Goal: Book appointment/travel/reservation

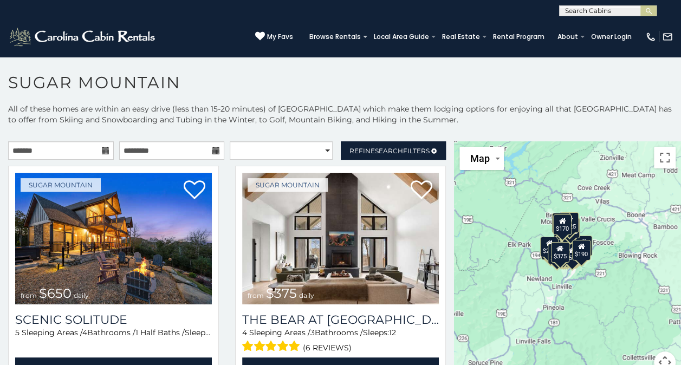
click at [103, 150] on icon at bounding box center [106, 151] width 8 height 8
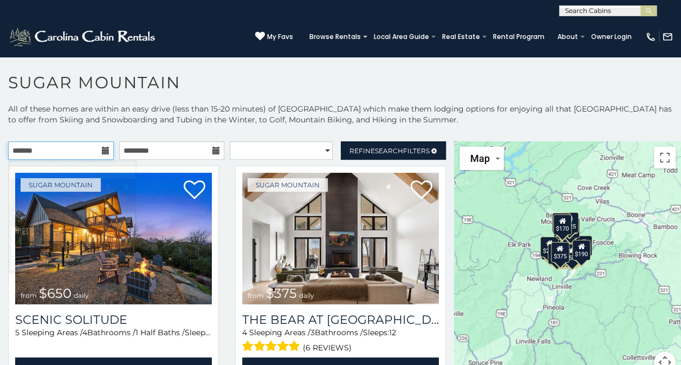
click at [78, 149] on input "text" at bounding box center [61, 150] width 106 height 18
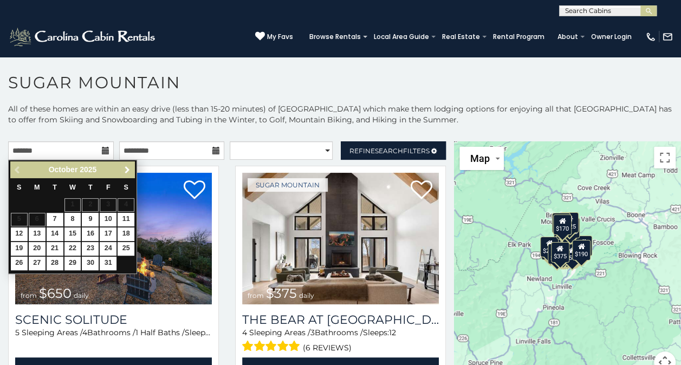
click at [127, 168] on span "Next" at bounding box center [127, 170] width 9 height 9
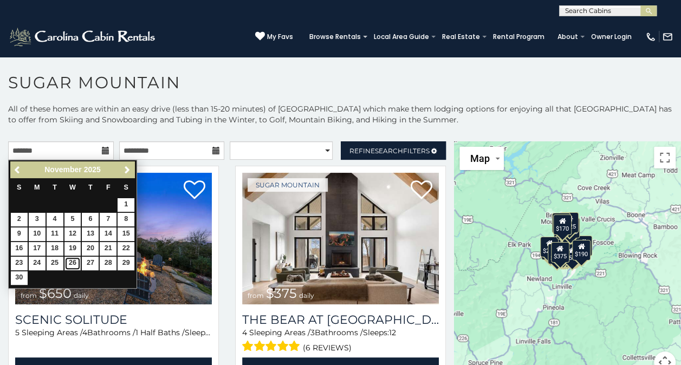
click at [74, 260] on link "26" at bounding box center [72, 264] width 17 height 14
type input "**********"
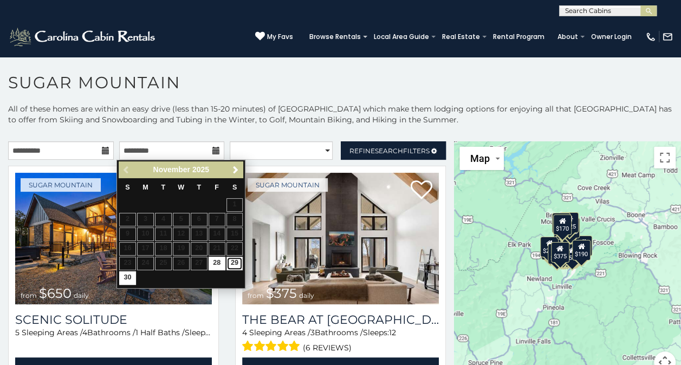
click at [234, 262] on link "29" at bounding box center [234, 264] width 17 height 14
type input "**********"
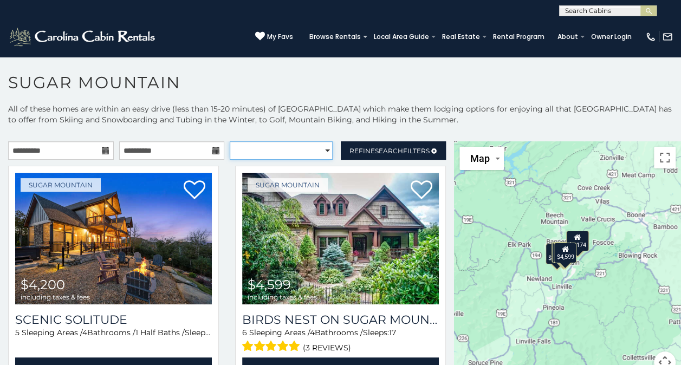
click at [322, 151] on select "**********" at bounding box center [281, 150] width 103 height 18
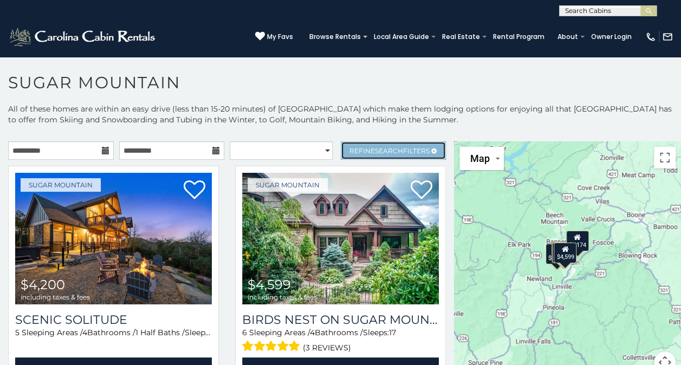
click at [375, 149] on span "Search" at bounding box center [389, 151] width 28 height 8
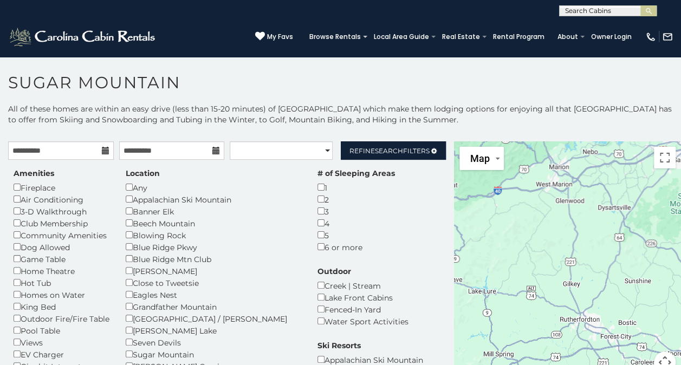
scroll to position [5, 0]
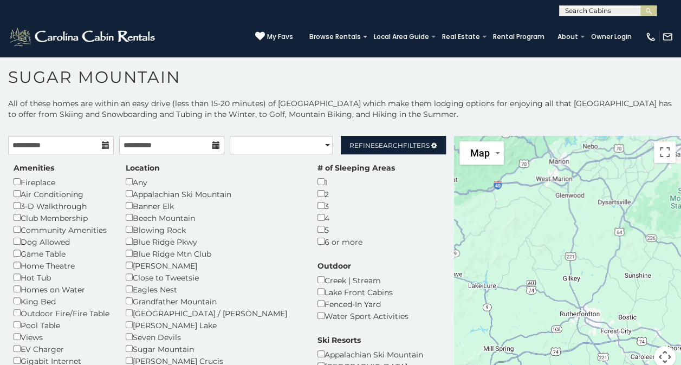
click at [348, 266] on div "Outdoor Creek | Stream Lake Front Cabins Fenced-In Yard Water Sport Activities" at bounding box center [362, 291] width 107 height 61
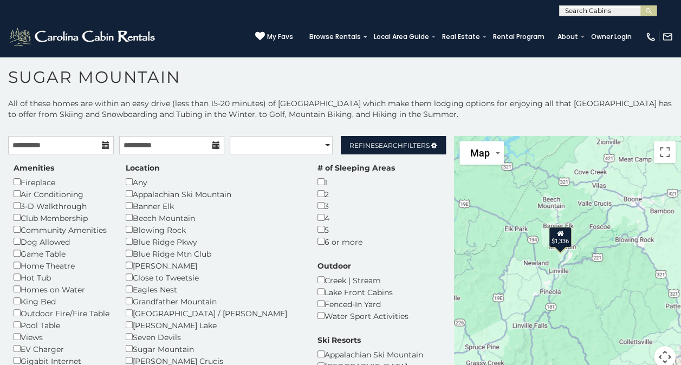
click at [549, 243] on div "$1,336" at bounding box center [560, 237] width 23 height 21
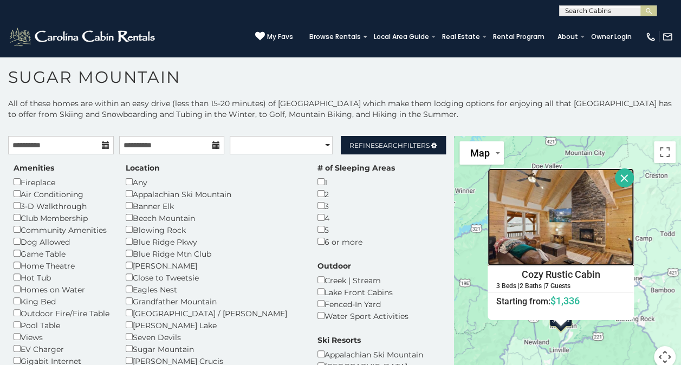
click at [578, 236] on img at bounding box center [560, 216] width 146 height 97
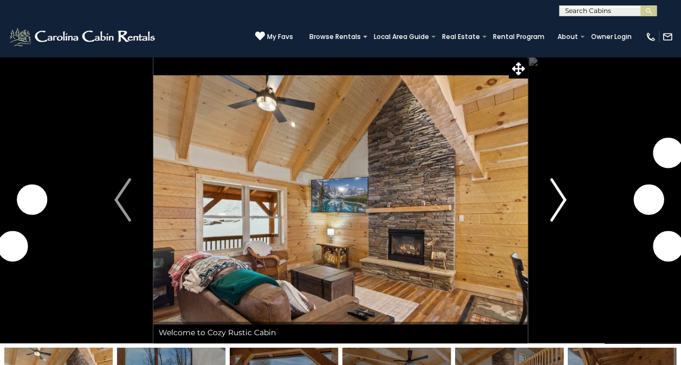
click at [555, 199] on img "Next" at bounding box center [558, 199] width 16 height 43
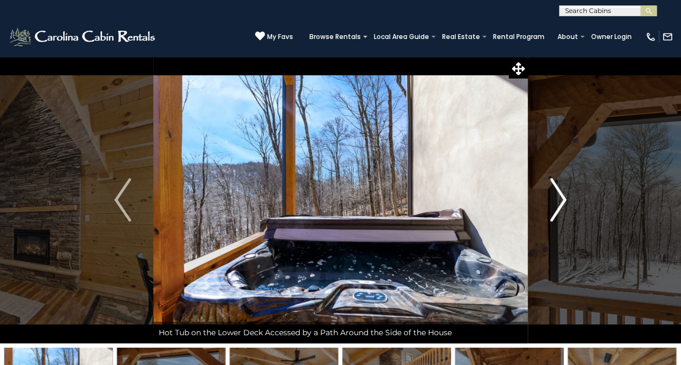
click at [555, 199] on img "Next" at bounding box center [558, 199] width 16 height 43
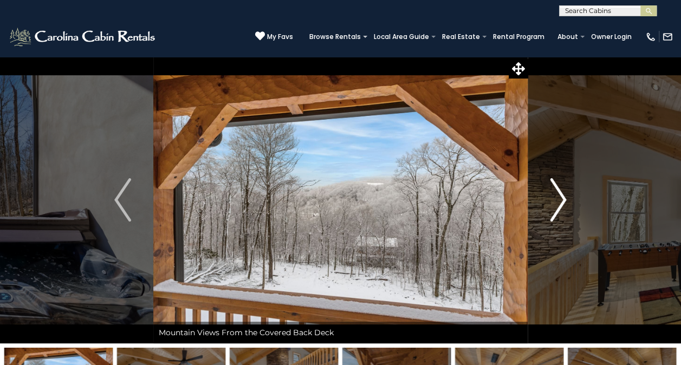
click at [555, 199] on img "Next" at bounding box center [558, 199] width 16 height 43
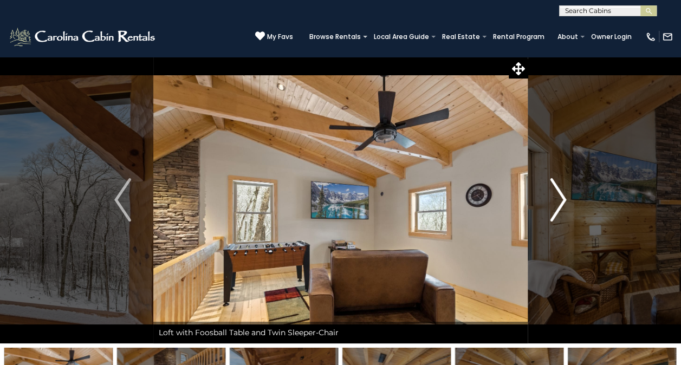
click at [555, 199] on img "Next" at bounding box center [558, 199] width 16 height 43
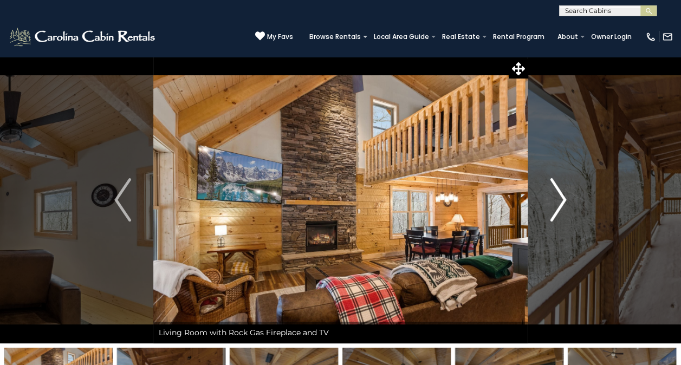
click at [555, 199] on img "Next" at bounding box center [558, 199] width 16 height 43
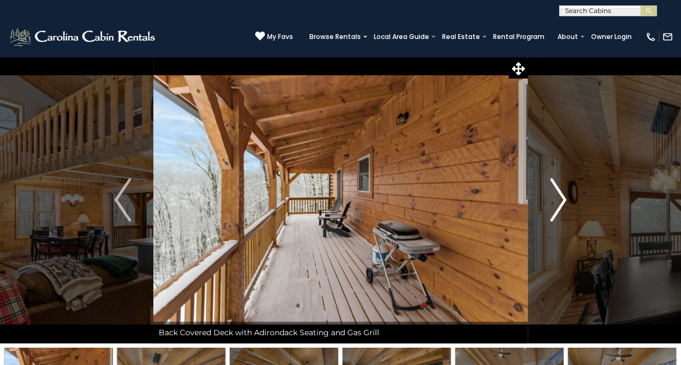
click at [555, 199] on img "Next" at bounding box center [558, 199] width 16 height 43
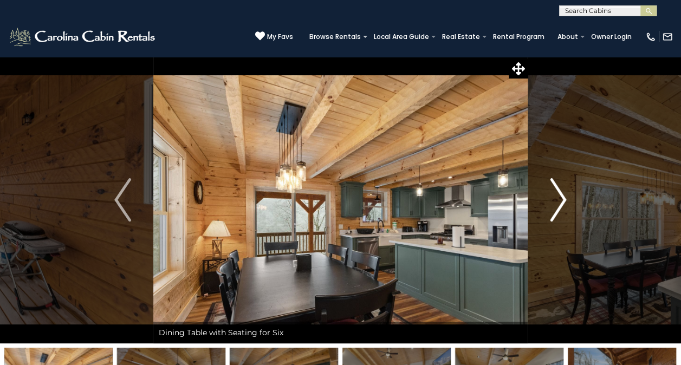
click at [555, 199] on img "Next" at bounding box center [558, 199] width 16 height 43
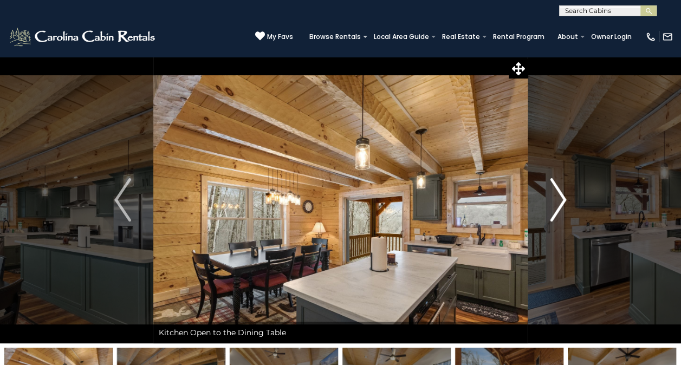
click at [555, 199] on img "Next" at bounding box center [558, 199] width 16 height 43
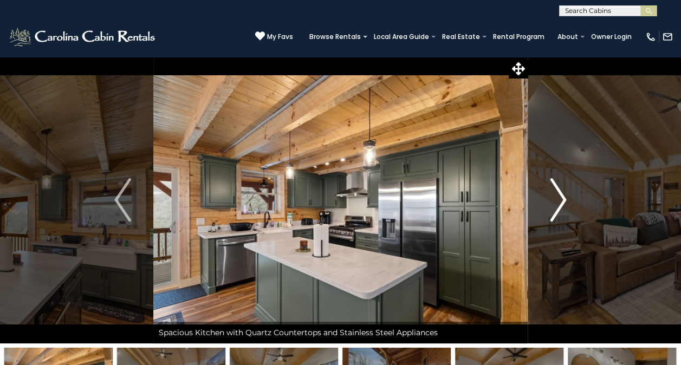
click at [555, 199] on img "Next" at bounding box center [558, 199] width 16 height 43
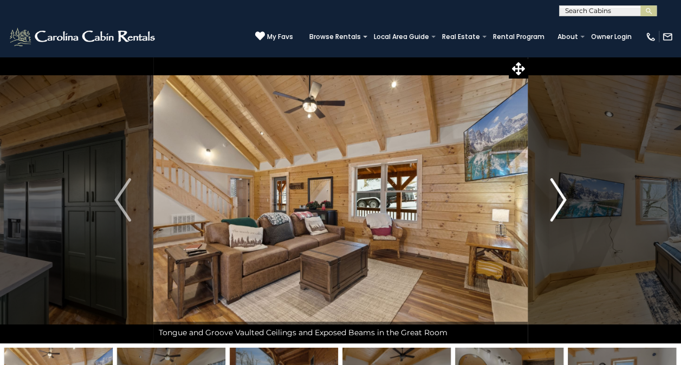
click at [555, 199] on img "Next" at bounding box center [558, 199] width 16 height 43
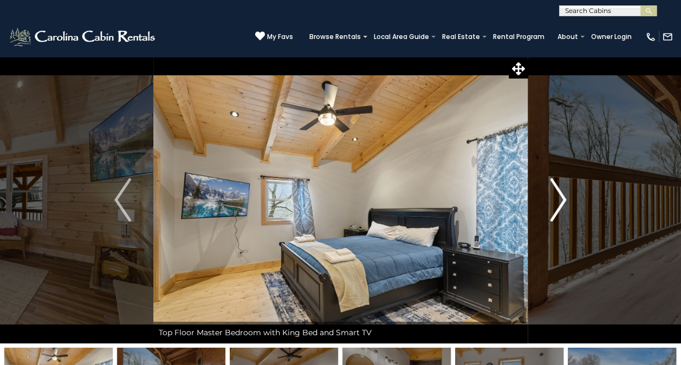
click at [555, 199] on img "Next" at bounding box center [558, 199] width 16 height 43
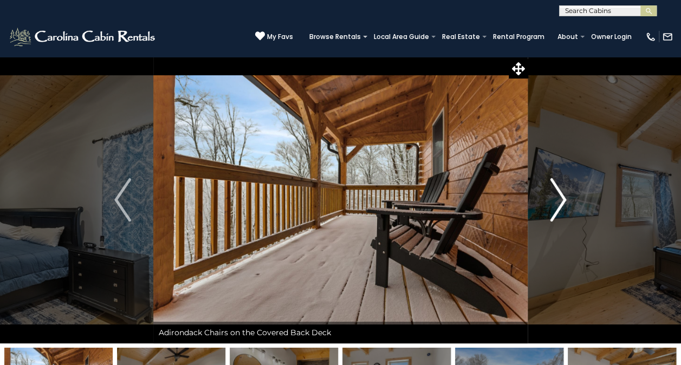
click at [555, 199] on img "Next" at bounding box center [558, 199] width 16 height 43
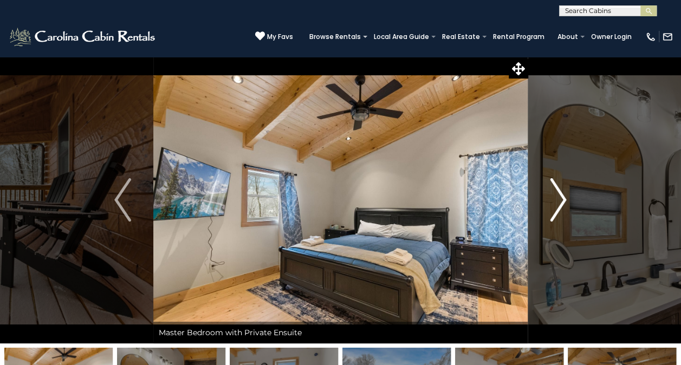
click at [555, 199] on img "Next" at bounding box center [558, 199] width 16 height 43
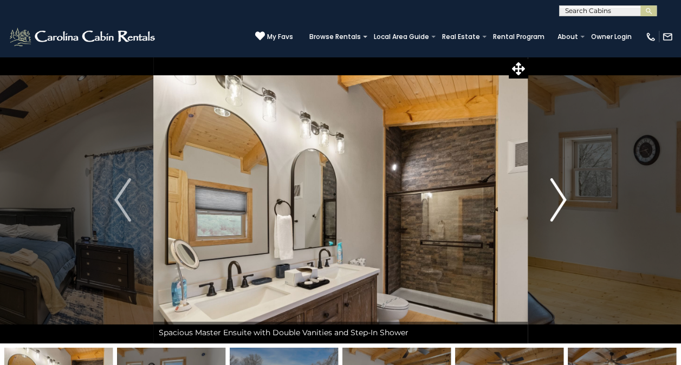
click at [555, 199] on img "Next" at bounding box center [558, 199] width 16 height 43
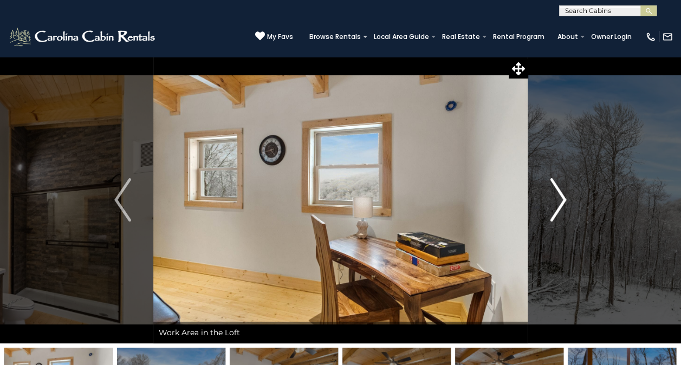
click at [555, 199] on img "Next" at bounding box center [558, 199] width 16 height 43
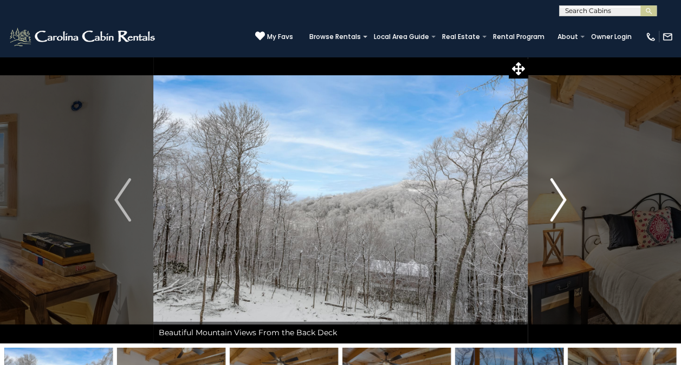
click at [555, 199] on img "Next" at bounding box center [558, 199] width 16 height 43
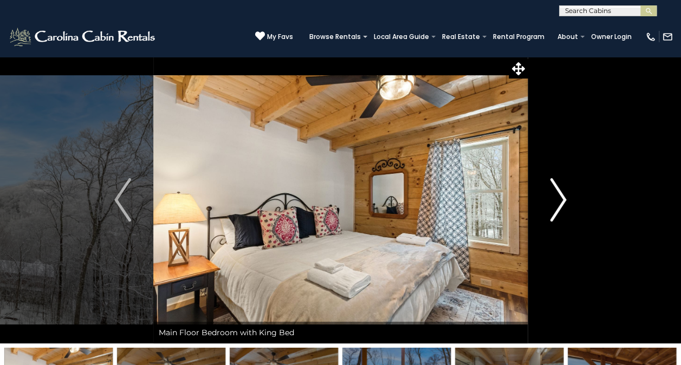
click at [555, 199] on img "Next" at bounding box center [558, 199] width 16 height 43
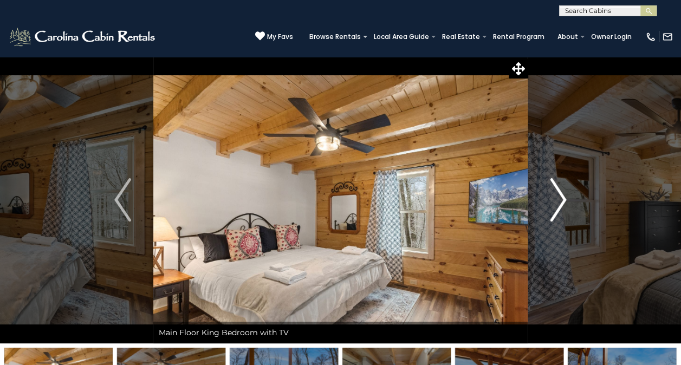
click at [555, 199] on img "Next" at bounding box center [558, 199] width 16 height 43
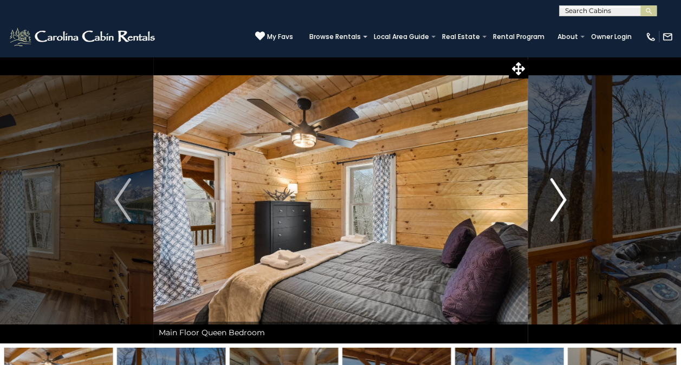
click at [555, 199] on img "Next" at bounding box center [558, 199] width 16 height 43
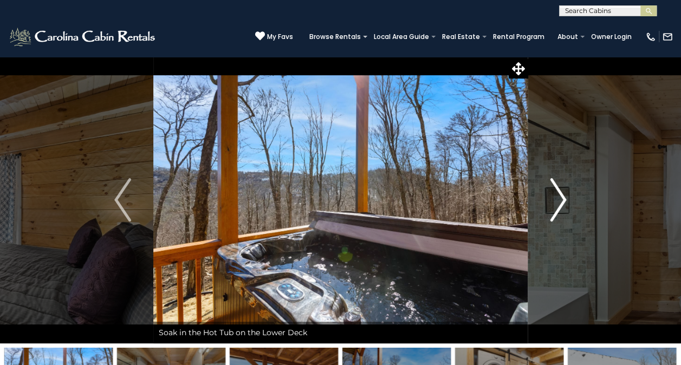
click at [555, 199] on img "Next" at bounding box center [558, 199] width 16 height 43
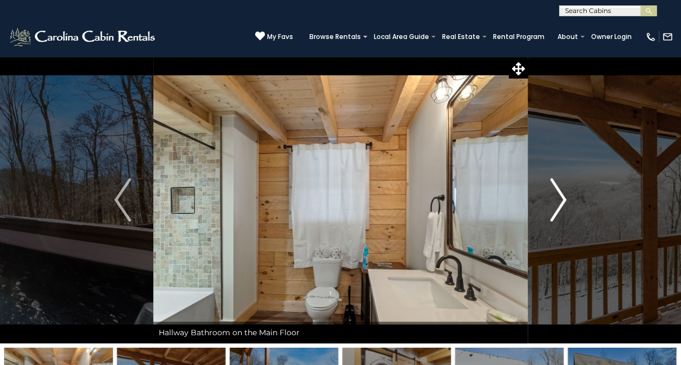
click at [555, 199] on img "Next" at bounding box center [558, 199] width 16 height 43
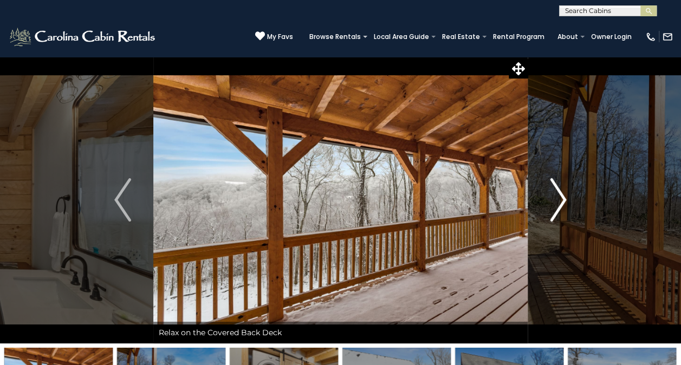
click at [565, 196] on img "Next" at bounding box center [558, 199] width 16 height 43
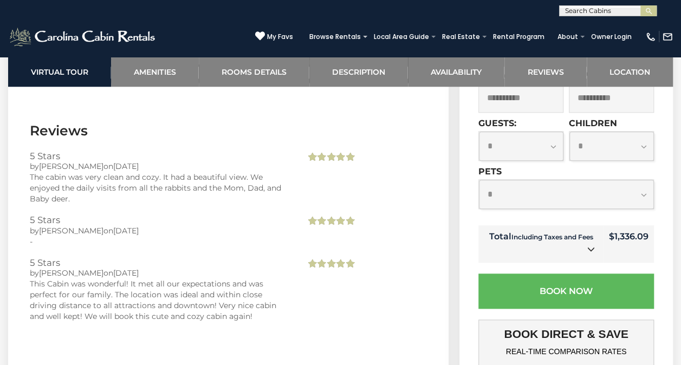
scroll to position [2505, 0]
click at [565, 196] on div "**********" at bounding box center [565, 196] width 175 height 59
